Goal: Task Accomplishment & Management: Use online tool/utility

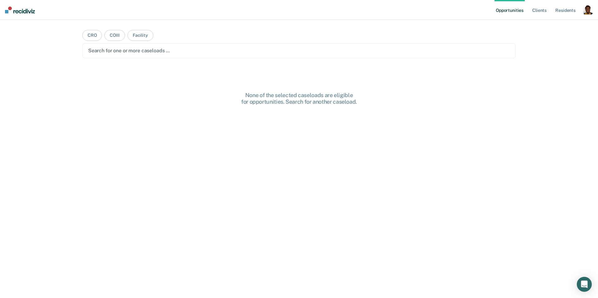
click at [588, 13] on div "button" at bounding box center [588, 10] width 10 height 10
click at [551, 23] on link "Profile" at bounding box center [563, 25] width 50 height 5
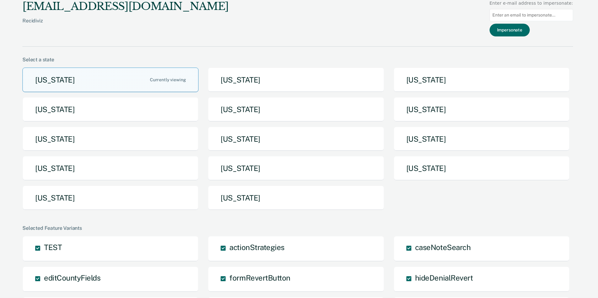
drag, startPoint x: 139, startPoint y: 200, endPoint x: 144, endPoint y: 203, distance: 5.6
click at [139, 200] on button "Texas" at bounding box center [110, 198] width 176 height 25
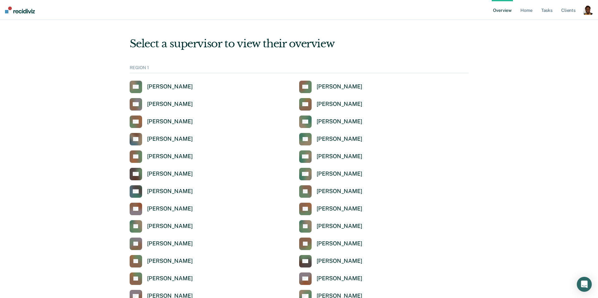
click at [589, 13] on div "button" at bounding box center [588, 10] width 10 height 10
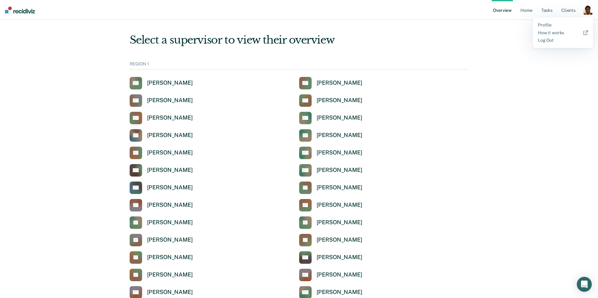
click at [546, 19] on div "Profile How it works Log Out" at bounding box center [563, 32] width 60 height 31
click at [545, 24] on link "Profile" at bounding box center [563, 24] width 50 height 5
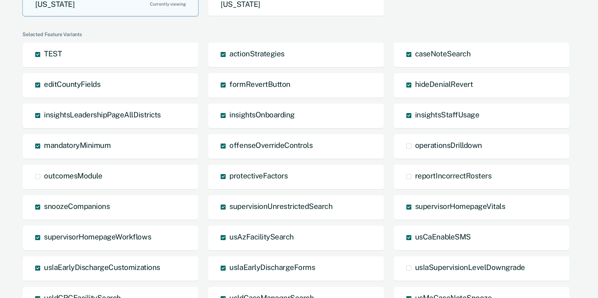
scroll to position [197, 0]
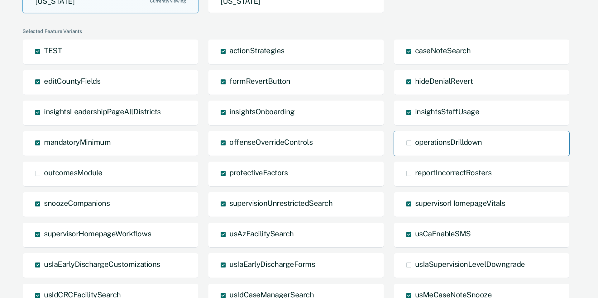
click at [450, 142] on span "operationsDrilldown" at bounding box center [448, 142] width 67 height 9
click at [415, 148] on input "operationsDrilldown" at bounding box center [415, 148] width 0 height 0
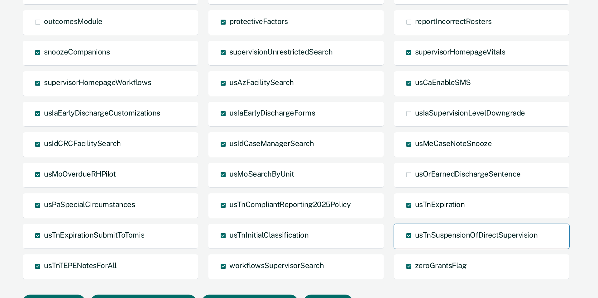
scroll to position [386, 0]
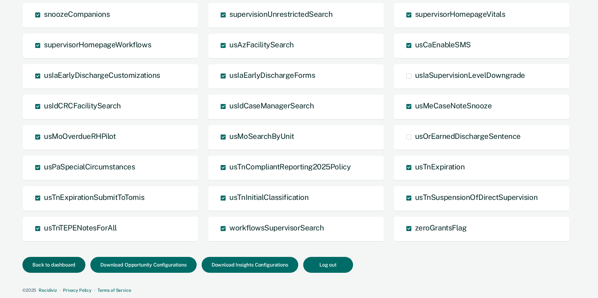
click at [52, 271] on button "Back to dashboard" at bounding box center [53, 265] width 63 height 16
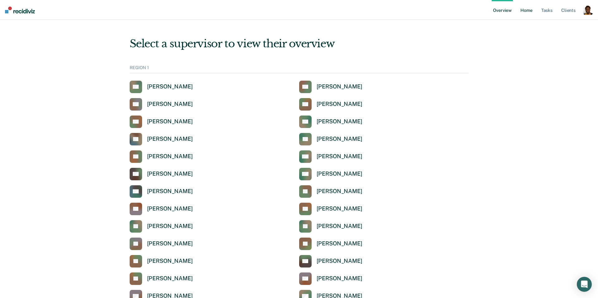
click at [528, 12] on link "Home" at bounding box center [526, 10] width 14 height 20
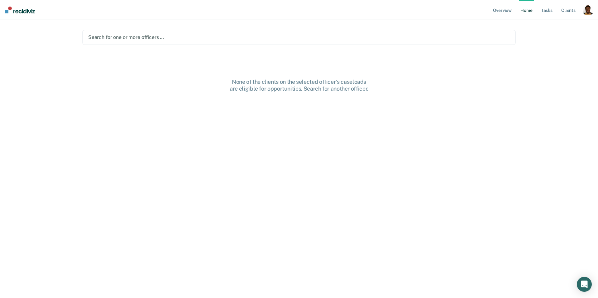
click at [196, 37] on div at bounding box center [299, 37] width 422 height 7
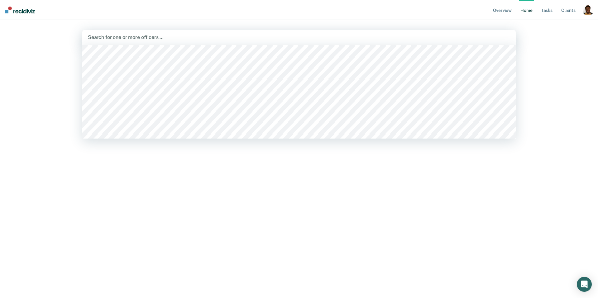
scroll to position [1089, 0]
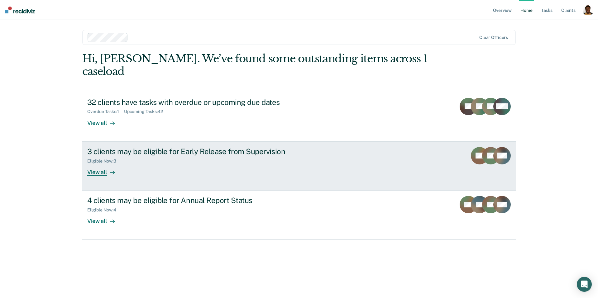
click at [109, 169] on div at bounding box center [110, 172] width 7 height 7
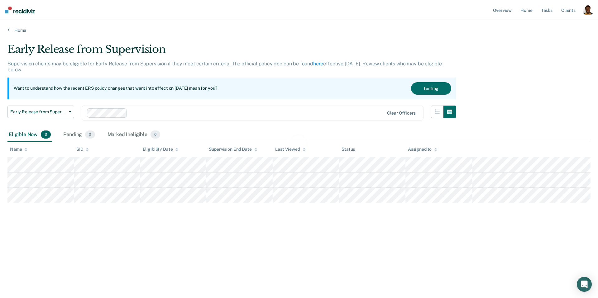
drag, startPoint x: 436, startPoint y: 89, endPoint x: 430, endPoint y: 90, distance: 6.1
click at [435, 89] on div "Loading data..." at bounding box center [298, 147] width 583 height 209
click at [435, 89] on button "testing" at bounding box center [431, 88] width 40 height 12
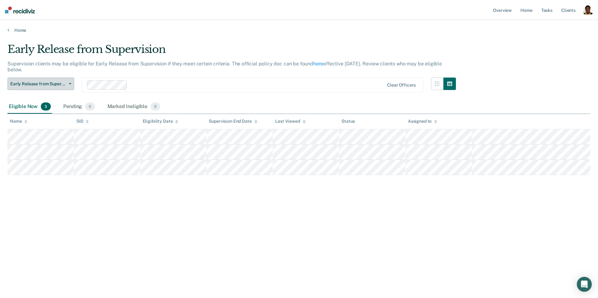
click at [65, 82] on span "Early Release from Supervision" at bounding box center [38, 83] width 56 height 5
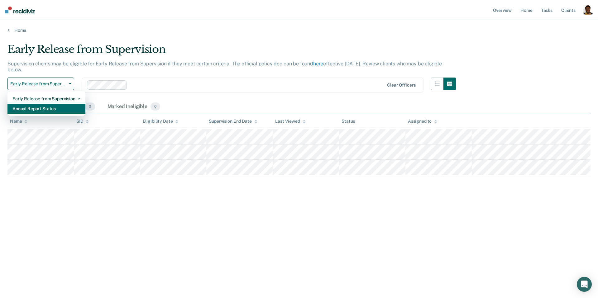
click at [42, 110] on div "Annual Report Status" at bounding box center [46, 109] width 68 height 10
